Goal: Communication & Community: Answer question/provide support

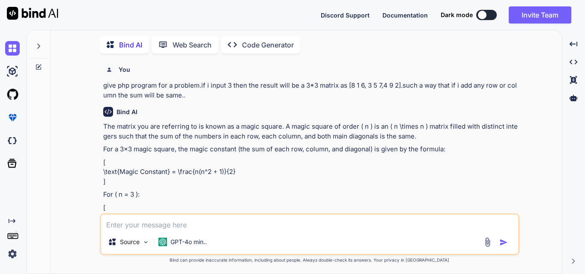
scroll to position [1171, 0]
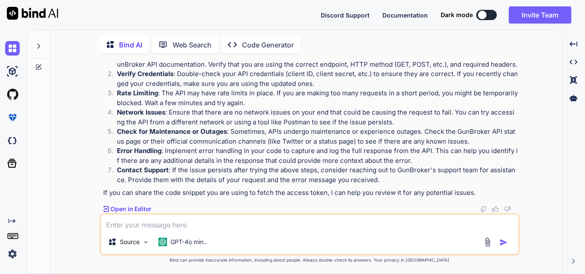
type textarea "c"
type textarea "x"
type textarea "co"
type textarea "x"
type textarea "cor"
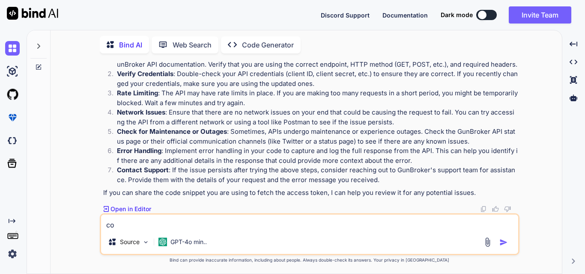
type textarea "x"
type textarea "corr"
type textarea "x"
type textarea "corre"
type textarea "x"
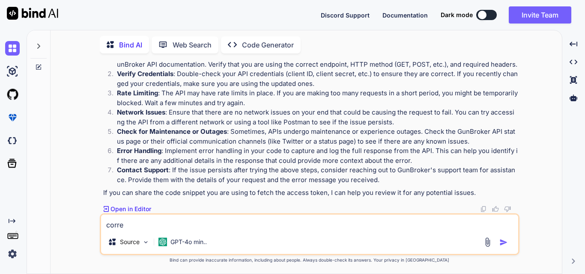
type textarea "correc"
type textarea "x"
type textarea "correct"
type textarea "x"
type textarea "correct"
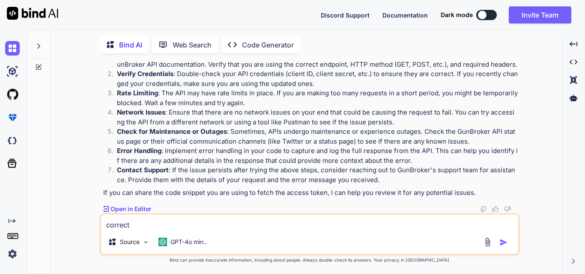
type textarea "x"
type textarea "correct t"
type textarea "x"
type textarea "correct th"
type textarea "x"
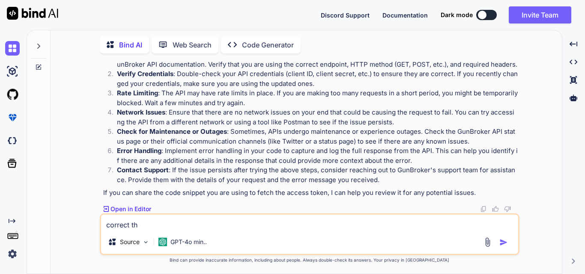
type textarea "correct the"
type textarea "x"
type textarea "correct the"
type textarea "x"
type textarea "correct the m"
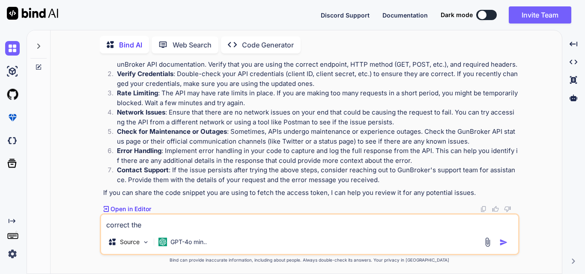
type textarea "x"
type textarea "correct the ma"
type textarea "x"
type textarea "correct the mai"
type textarea "x"
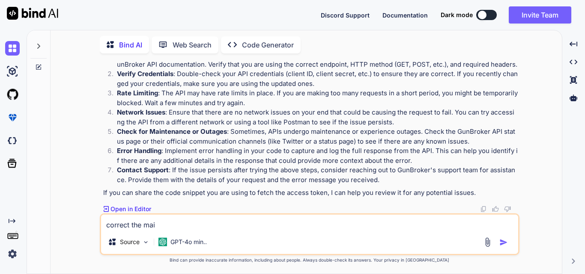
type textarea "correct the mail"
type textarea "x"
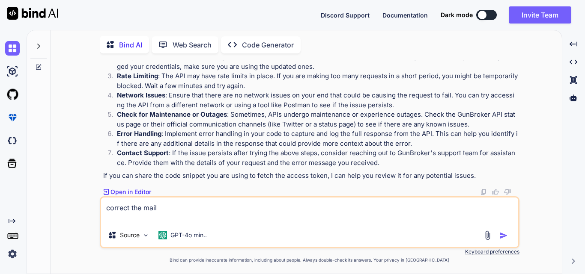
type textarea "correct the mail Hi [PERSON_NAME], We need Gunbroker Username and Password to g…"
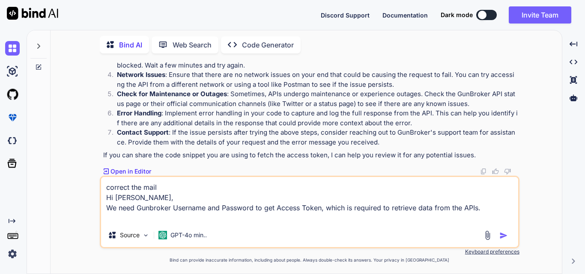
type textarea "x"
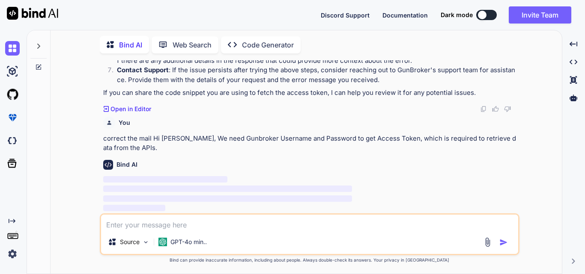
scroll to position [1271, 0]
type textarea "x"
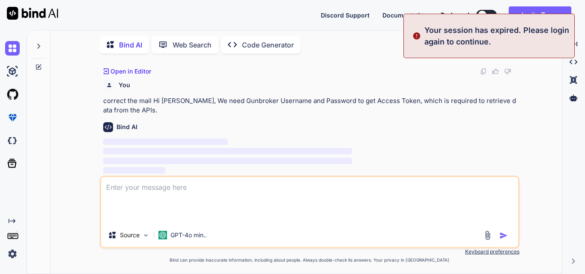
scroll to position [1309, 0]
type textarea "correct the mail Hi [PERSON_NAME], We need Gunbroker Username and Password to g…"
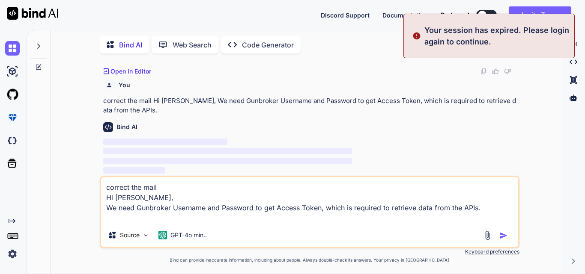
click at [506, 236] on img "button" at bounding box center [503, 236] width 9 height 9
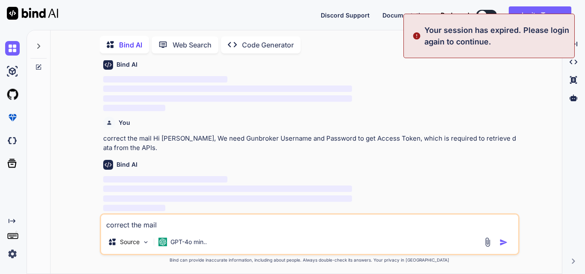
scroll to position [0, 0]
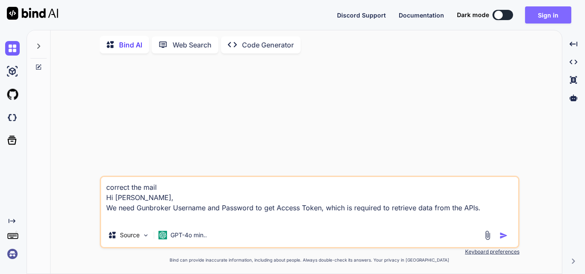
click at [551, 8] on button "Sign in" at bounding box center [548, 14] width 46 height 17
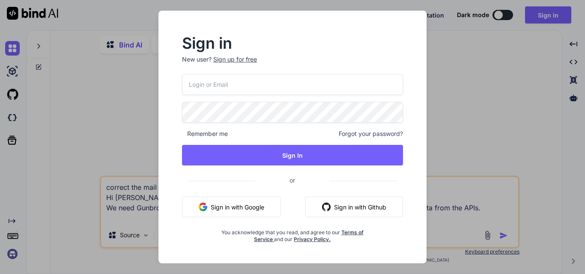
type input "[EMAIL_ADDRESS][DOMAIN_NAME]"
click at [264, 75] on input "[EMAIL_ADDRESS][DOMAIN_NAME]" at bounding box center [292, 84] width 221 height 21
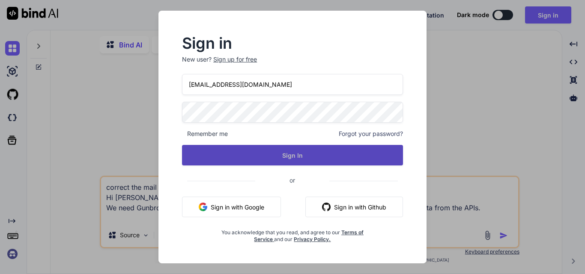
click at [341, 160] on button "Sign In" at bounding box center [292, 155] width 221 height 21
click at [289, 155] on button "Sign In" at bounding box center [292, 155] width 221 height 21
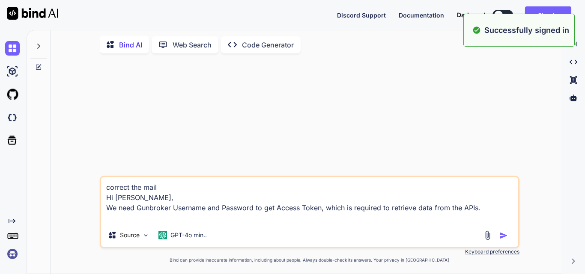
click at [503, 234] on img "button" at bounding box center [503, 236] width 9 height 9
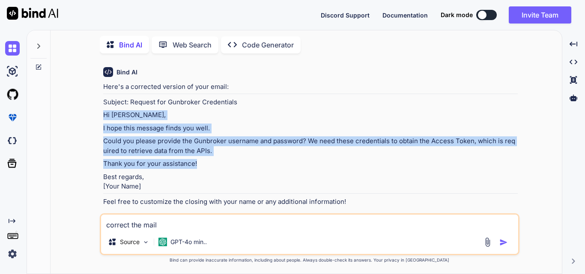
drag, startPoint x: 102, startPoint y: 113, endPoint x: 241, endPoint y: 162, distance: 147.7
click at [241, 162] on div "Bind AI Here's a corrected version of your email: Subject: Request for Gunbroke…" at bounding box center [310, 136] width 418 height 153
copy div "Hi [PERSON_NAME], I hope this message finds you well. Could you please provide …"
click at [280, 109] on div "Here's a corrected version of your email: Subject: Request for Gunbroker Creden…" at bounding box center [310, 144] width 414 height 125
